Goal: Communication & Community: Connect with others

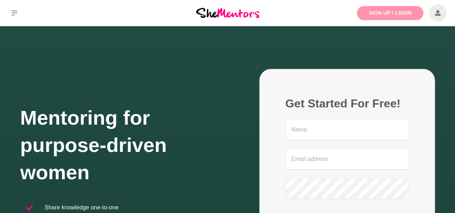
click at [389, 20] on link "Sign Up / Login" at bounding box center [390, 13] width 67 height 14
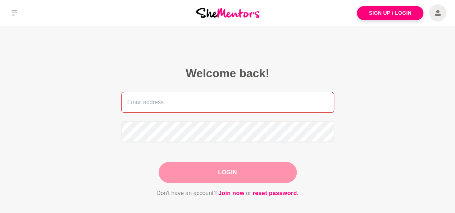
click at [263, 100] on input "email" at bounding box center [227, 102] width 213 height 21
type input "danicagfl@gmail.com"
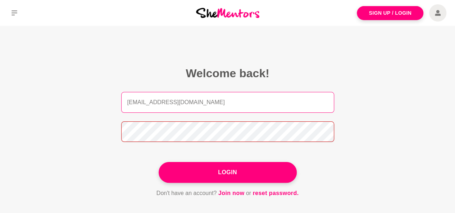
click at [159, 162] on button "Login" at bounding box center [228, 172] width 138 height 21
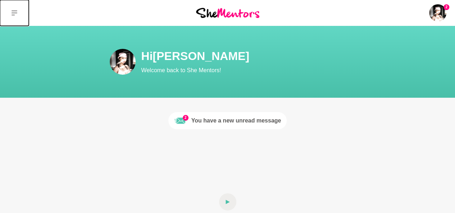
click at [16, 11] on icon at bounding box center [15, 12] width 6 height 5
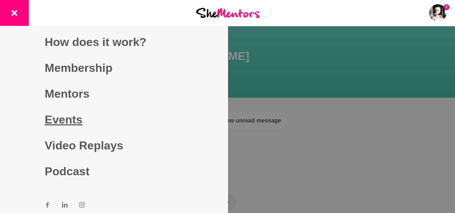
click at [59, 118] on link "Events" at bounding box center [114, 120] width 138 height 26
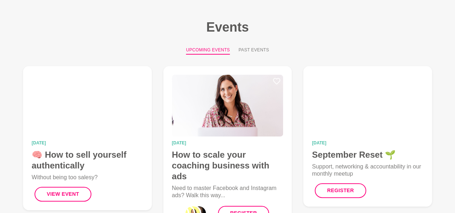
scroll to position [72, 0]
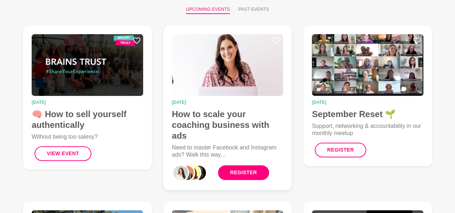
click at [233, 175] on link "Register" at bounding box center [243, 173] width 51 height 15
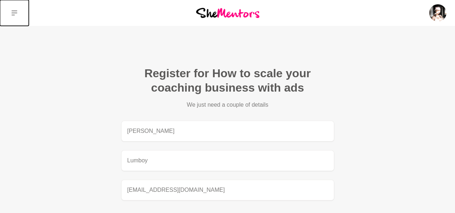
click at [17, 15] on icon at bounding box center [15, 13] width 6 height 6
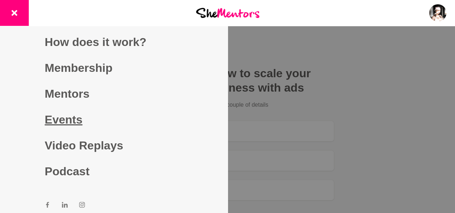
click at [70, 119] on link "Events" at bounding box center [114, 120] width 138 height 26
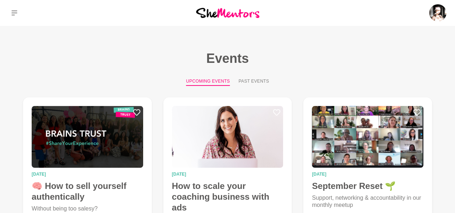
click at [214, 15] on img at bounding box center [227, 13] width 63 height 10
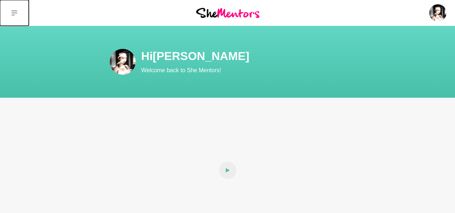
click at [21, 13] on button at bounding box center [14, 13] width 29 height 26
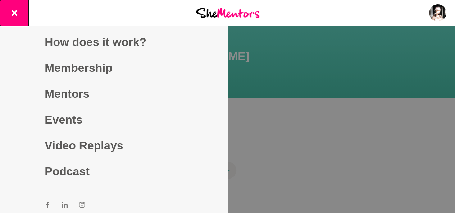
drag, startPoint x: 16, startPoint y: 12, endPoint x: 38, endPoint y: 15, distance: 22.1
click at [17, 12] on button at bounding box center [14, 13] width 29 height 26
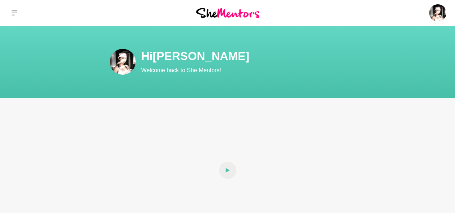
click at [240, 20] on div at bounding box center [228, 13] width 152 height 26
click at [232, 17] on img at bounding box center [227, 13] width 63 height 10
click at [221, 10] on img at bounding box center [227, 13] width 63 height 10
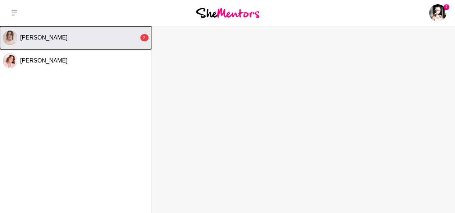
click at [80, 47] on button "[PERSON_NAME] 2" at bounding box center [75, 37] width 151 height 23
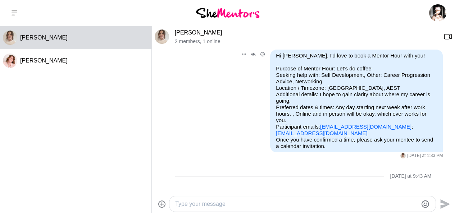
scroll to position [83, 0]
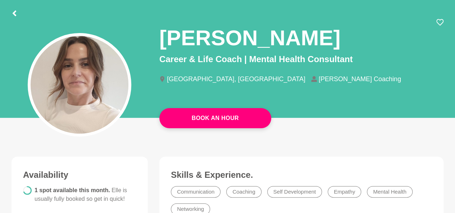
scroll to position [36, 0]
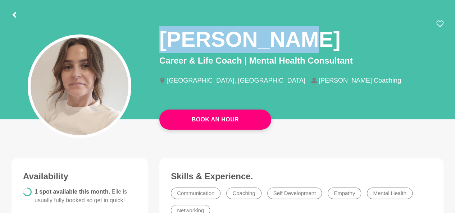
drag, startPoint x: 161, startPoint y: 35, endPoint x: 285, endPoint y: 37, distance: 123.4
click at [286, 37] on div "Elle Thorne" at bounding box center [301, 37] width 284 height 34
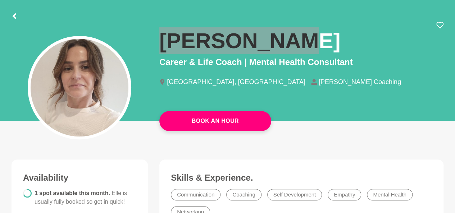
scroll to position [27, 0]
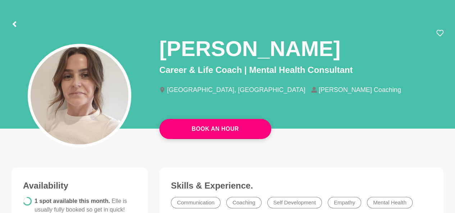
click at [19, 24] on div at bounding box center [228, 23] width 432 height 13
click at [16, 23] on icon at bounding box center [15, 24] width 6 height 6
click at [16, 26] on icon at bounding box center [15, 24] width 6 height 6
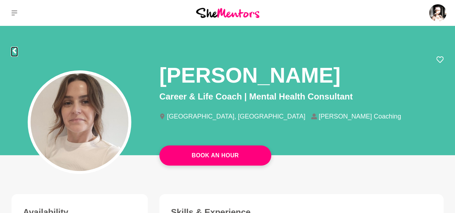
scroll to position [0, 0]
click at [8, 13] on button at bounding box center [14, 13] width 29 height 26
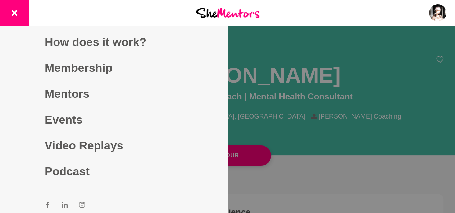
click at [302, 59] on div at bounding box center [227, 106] width 455 height 213
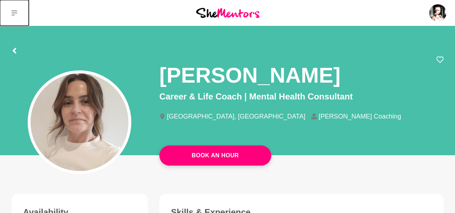
click at [23, 14] on button at bounding box center [14, 13] width 29 height 26
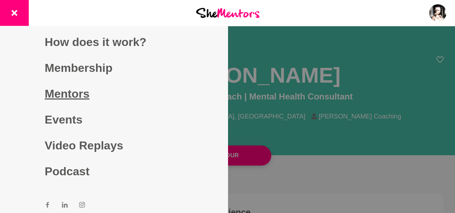
click at [65, 98] on link "Mentors" at bounding box center [114, 94] width 138 height 26
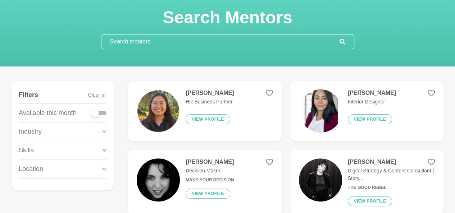
scroll to position [108, 0]
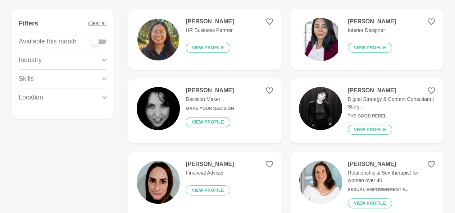
click at [68, 94] on div "Location" at bounding box center [63, 98] width 88 height 18
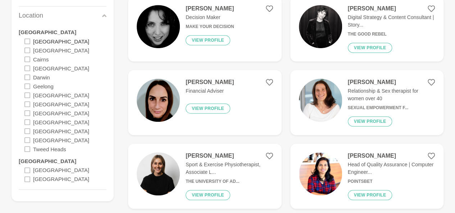
scroll to position [180, 0]
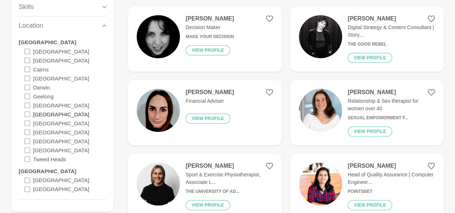
click at [40, 110] on label "Melbourne" at bounding box center [61, 114] width 56 height 9
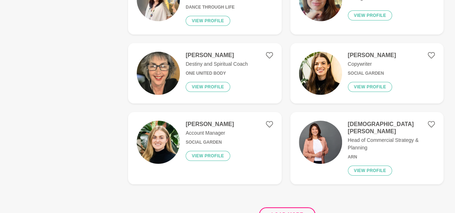
scroll to position [1367, 0]
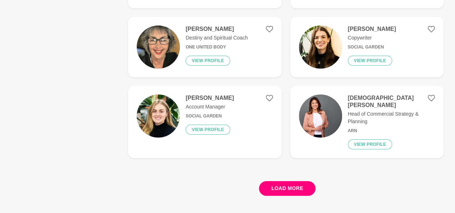
click at [286, 181] on button "Load more" at bounding box center [287, 188] width 56 height 15
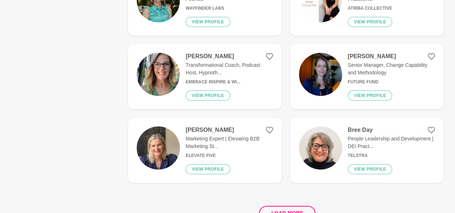
scroll to position [2843, 0]
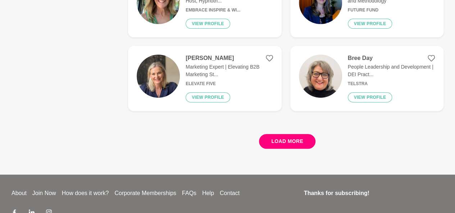
click at [299, 134] on button "Load more" at bounding box center [287, 141] width 56 height 15
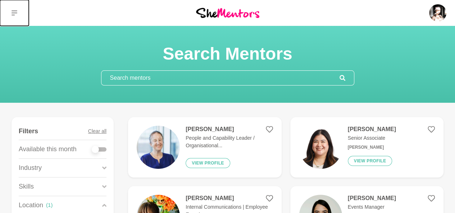
click at [13, 12] on icon at bounding box center [15, 13] width 6 height 6
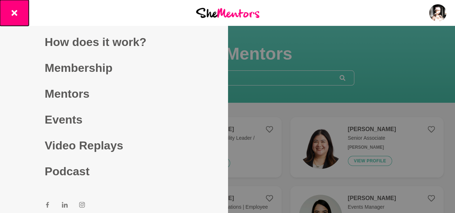
drag, startPoint x: 12, startPoint y: 16, endPoint x: 55, endPoint y: 18, distance: 42.5
click at [14, 15] on button at bounding box center [14, 13] width 29 height 26
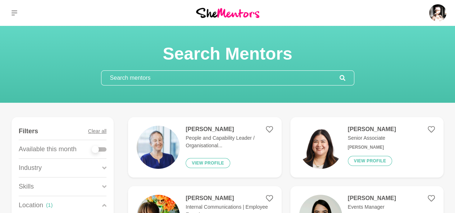
click at [236, 5] on div at bounding box center [228, 13] width 152 height 26
drag, startPoint x: 237, startPoint y: 5, endPoint x: 237, endPoint y: 8, distance: 3.6
click at [237, 5] on div at bounding box center [228, 13] width 152 height 26
click at [238, 11] on img at bounding box center [227, 13] width 63 height 10
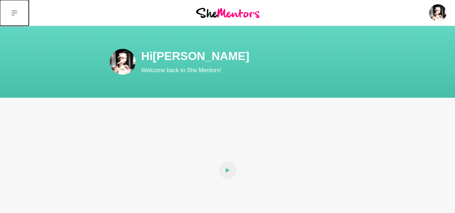
click at [10, 13] on button at bounding box center [14, 13] width 29 height 26
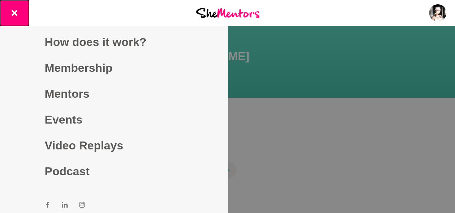
click at [11, 13] on button at bounding box center [14, 13] width 29 height 26
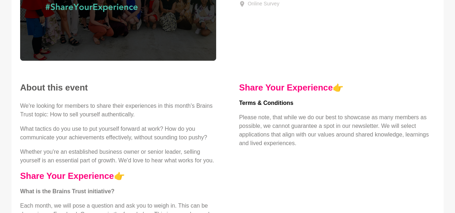
scroll to position [36, 0]
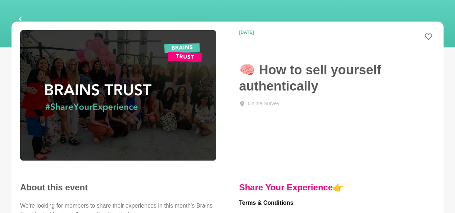
click at [94, 123] on img at bounding box center [118, 95] width 196 height 131
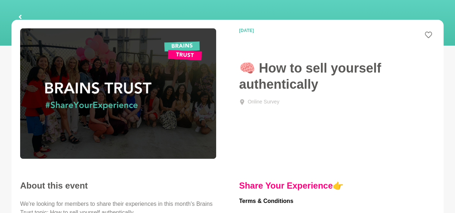
scroll to position [0, 0]
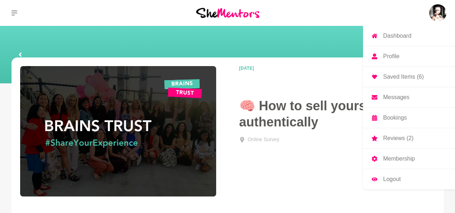
click at [432, 12] on img at bounding box center [437, 12] width 17 height 17
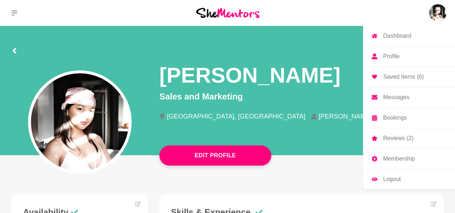
click at [390, 93] on link "Messages" at bounding box center [409, 97] width 92 height 20
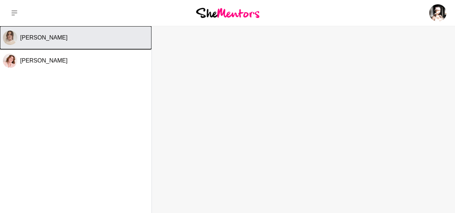
click at [41, 41] on button "[PERSON_NAME]" at bounding box center [75, 37] width 151 height 23
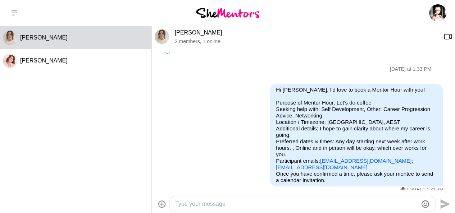
scroll to position [66, 0]
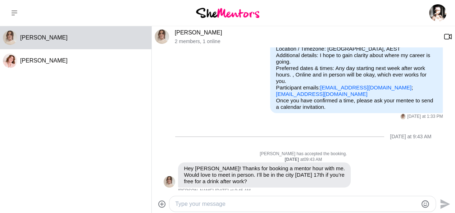
click at [224, 207] on textarea "Type your message" at bounding box center [296, 204] width 243 height 9
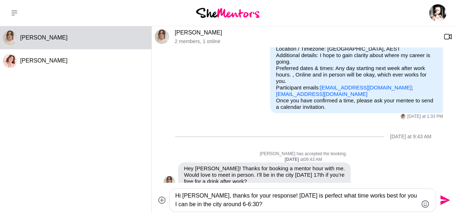
drag, startPoint x: 243, startPoint y: 203, endPoint x: 166, endPoint y: 192, distance: 77.5
click at [166, 192] on div "Hi Elle, thanks for your response! Wednesday is perfect what time works best fo…" at bounding box center [304, 201] width 298 height 24
drag, startPoint x: 199, startPoint y: 202, endPoint x: 180, endPoint y: 204, distance: 19.6
click at [180, 205] on textarea "Hi Elle, thanks for your response! Wednesday is perfect what time works best fo…" at bounding box center [296, 200] width 243 height 17
drag, startPoint x: 241, startPoint y: 205, endPoint x: 172, endPoint y: 193, distance: 70.0
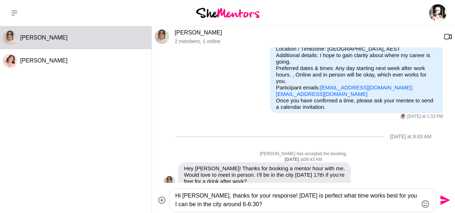
click at [172, 193] on div "Hi Elle, thanks for your response! Wednesday is perfect what time works best fo…" at bounding box center [302, 200] width 266 height 23
paste textarea "so much for your response! 😊 Wednesday works perfectly — what time is best for …"
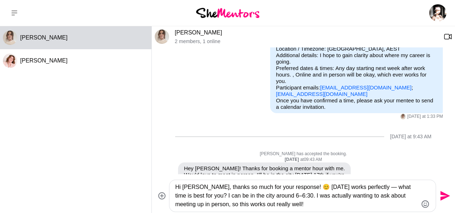
drag, startPoint x: 363, startPoint y: 189, endPoint x: 368, endPoint y: 190, distance: 4.7
click at [368, 190] on textarea "Hi Elle, thanks so much for your response! 😊 Wednesday works perfectly — what t…" at bounding box center [296, 196] width 243 height 26
drag, startPoint x: 276, startPoint y: 198, endPoint x: 276, endPoint y: 204, distance: 6.2
click at [276, 204] on textarea "Hi Elle, thanks so much for your response! 😊 Wednesday works perfectly what tim…" at bounding box center [296, 196] width 243 height 26
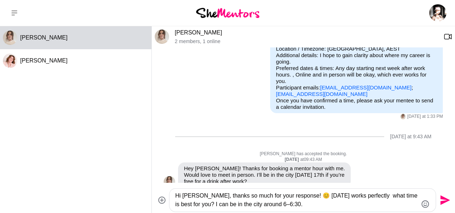
click at [282, 194] on textarea "Hi Elle, thanks so much for your response! 😊 Wednesday works perfectly what tim…" at bounding box center [296, 200] width 243 height 17
paste textarea "I was actually wanting to ask about meeting up in person, so this works out rea…"
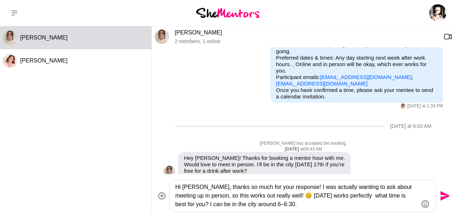
scroll to position [82, 0]
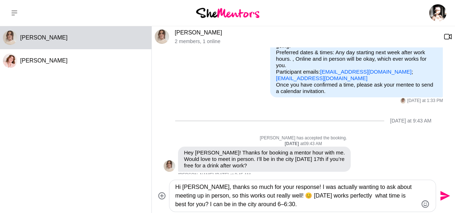
drag, startPoint x: 202, startPoint y: 196, endPoint x: 196, endPoint y: 197, distance: 6.5
click at [196, 197] on textarea "Hi Elle, thanks so much for your response! I was actually wanting to ask about …" at bounding box center [296, 196] width 243 height 26
click at [344, 198] on textarea "Hi Elle, thanks so much for your response! I was actually wanting to ask about …" at bounding box center [296, 196] width 243 height 26
drag, startPoint x: 267, startPoint y: 207, endPoint x: 308, endPoint y: 207, distance: 40.7
click at [295, 207] on textarea "Hi Elle, thanks so much for your response! I was actually wanting to ask about …" at bounding box center [296, 196] width 243 height 26
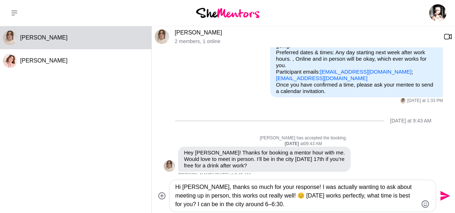
click at [417, 195] on textarea "Hi Elle, thanks so much for your response! I was actually wanting to ask about …" at bounding box center [296, 196] width 243 height 26
click at [226, 206] on textarea "Hi Elle, thanks so much for your response! I was actually wanting to ask about …" at bounding box center [296, 196] width 243 height 26
click at [328, 200] on textarea "Hi Elle, thanks so much for your response! I was actually wanting to ask about …" at bounding box center [296, 196] width 243 height 26
click at [330, 201] on textarea "Hi Elle, thanks so much for your response! I was actually wanting to ask about …" at bounding box center [296, 196] width 243 height 26
type textarea "Hi Elle, thanks so much for your response! I was actually wanting to ask about …"
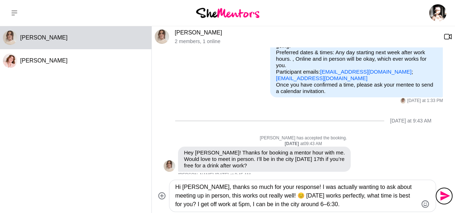
click at [443, 197] on icon "Send" at bounding box center [445, 196] width 12 height 12
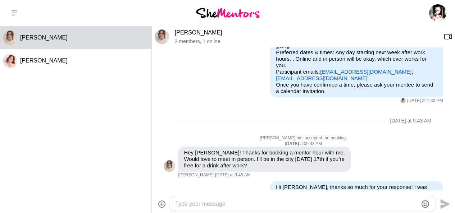
scroll to position [107, 0]
